Goal: Task Accomplishment & Management: Manage account settings

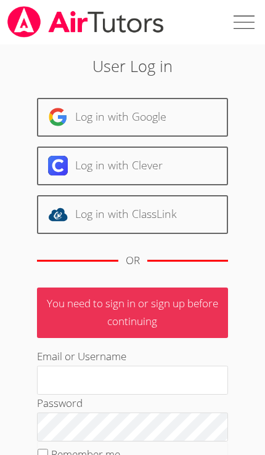
scroll to position [226, 0]
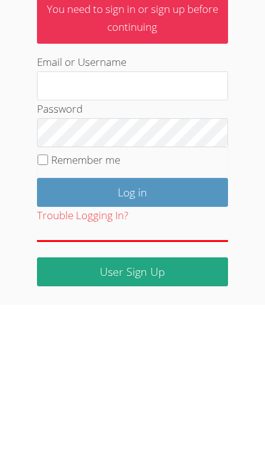
click at [46, 305] on input "Remember me" at bounding box center [43, 310] width 10 height 10
checkbox input "true"
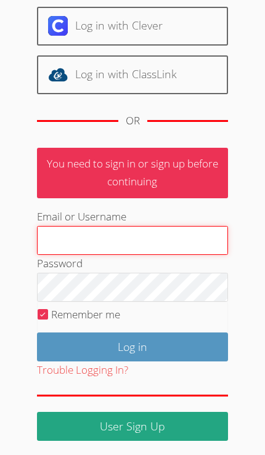
click at [55, 237] on input "Email or Username" at bounding box center [132, 241] width 191 height 30
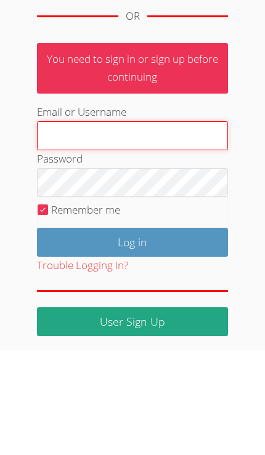
type input "Tracie.hymer@gmail.com"
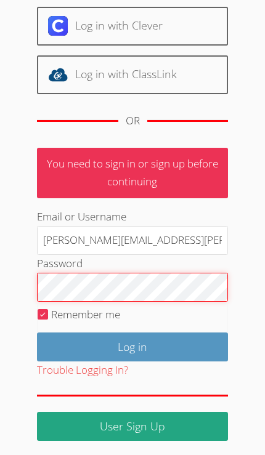
scroll to position [140, 0]
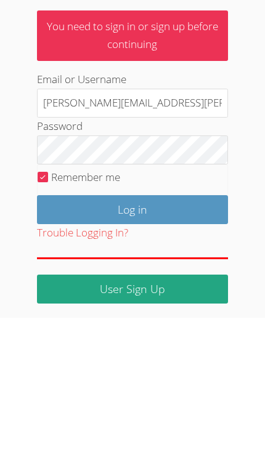
click at [224, 332] on input "Log in" at bounding box center [132, 346] width 191 height 29
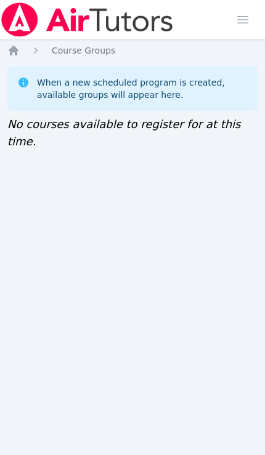
click at [5, 57] on div "Home Sessions Study Groups Students Messages Open user menu Tracie Hymer Open m…" at bounding box center [132, 227] width 265 height 455
click at [19, 50] on icon "Breadcrumb" at bounding box center [13, 50] width 12 height 12
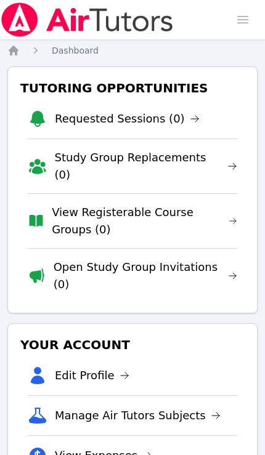
click at [189, 258] on link "Open Study Group Invitations (0)" at bounding box center [145, 275] width 183 height 34
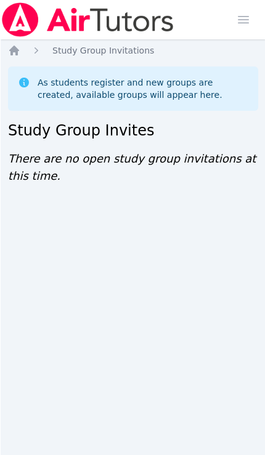
scroll to position [0, 5]
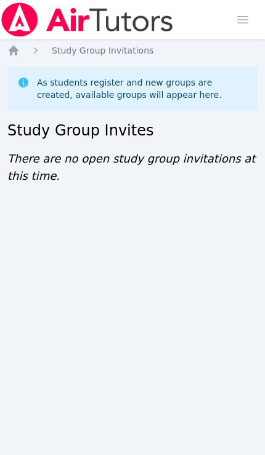
click at [12, 54] on icon "Breadcrumb" at bounding box center [14, 51] width 10 height 10
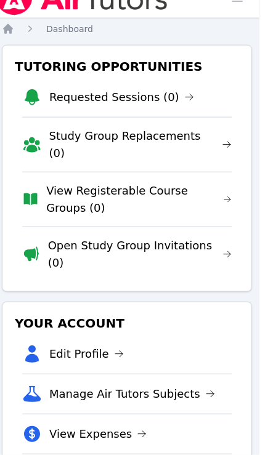
scroll to position [0, 5]
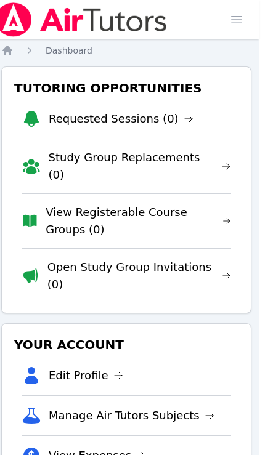
scroll to position [0, 3]
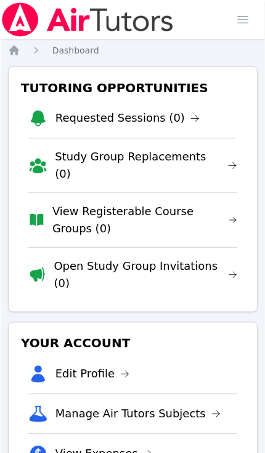
scroll to position [1, 0]
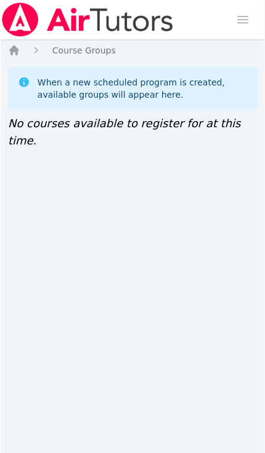
scroll to position [1, 0]
